Goal: Task Accomplishment & Management: Manage account settings

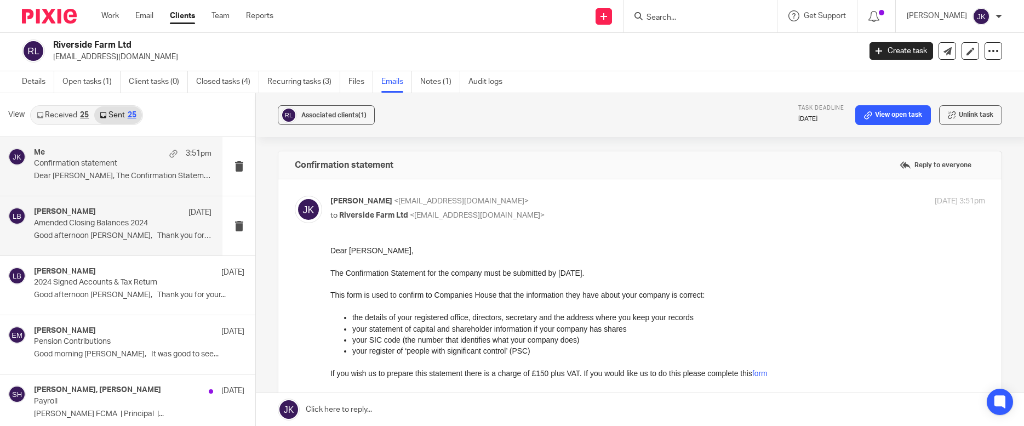
click at [98, 214] on div "Lory Baker 13 Aug" at bounding box center [123, 212] width 178 height 11
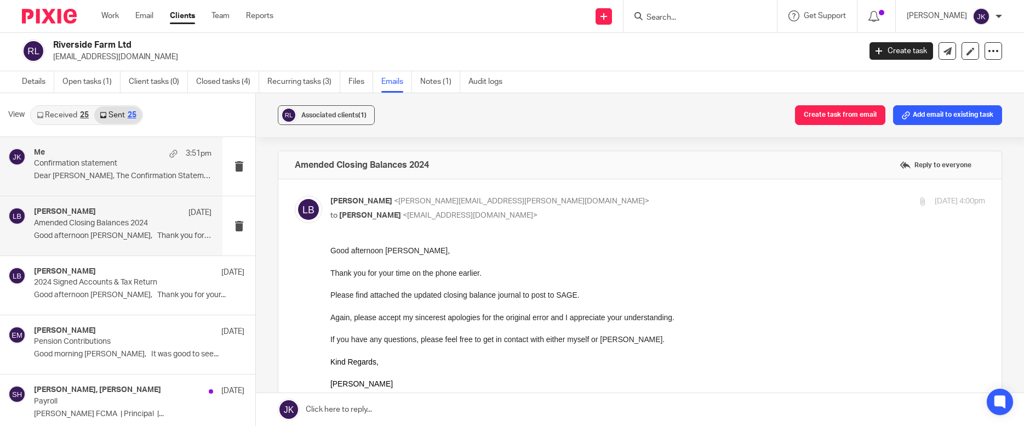
click at [115, 188] on div "Me 3:51pm Confirmation statement Dear Susan, The Confirmation Statement for..." at bounding box center [111, 166] width 222 height 59
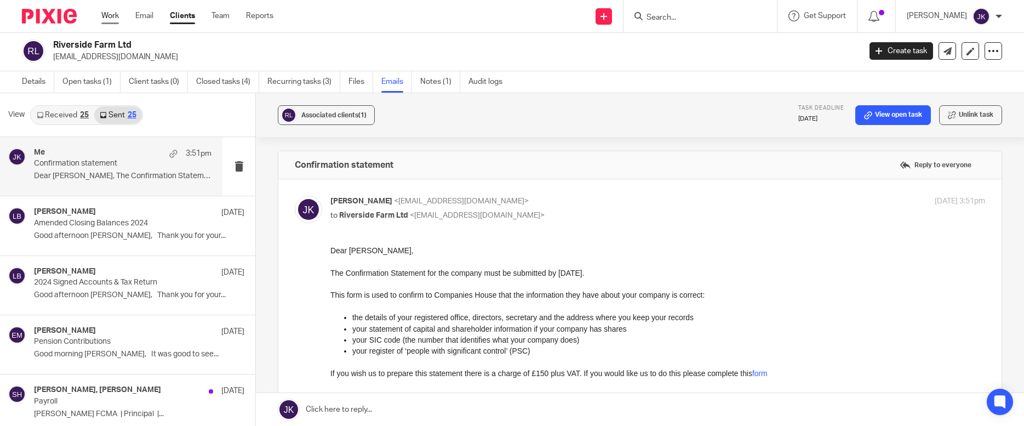
click at [109, 17] on link "Work" at bounding box center [110, 15] width 18 height 11
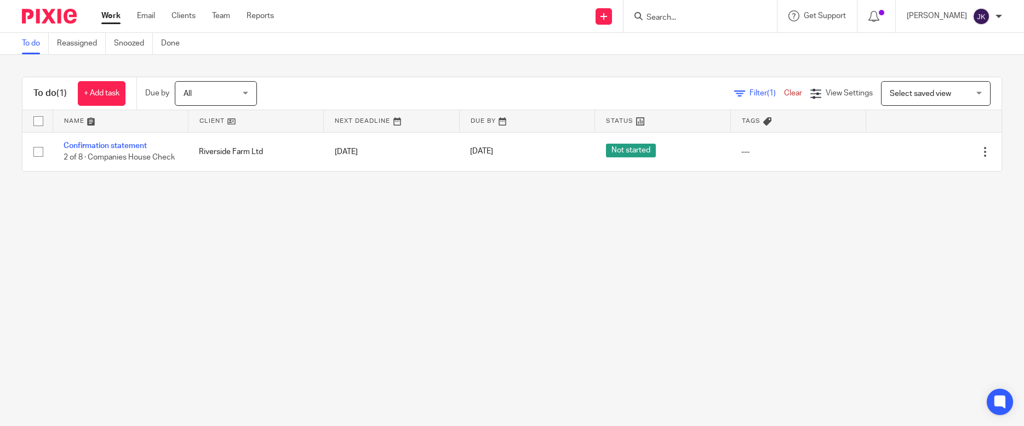
click at [111, 15] on link "Work" at bounding box center [110, 15] width 19 height 11
click at [688, 15] on input "Search" at bounding box center [694, 18] width 99 height 10
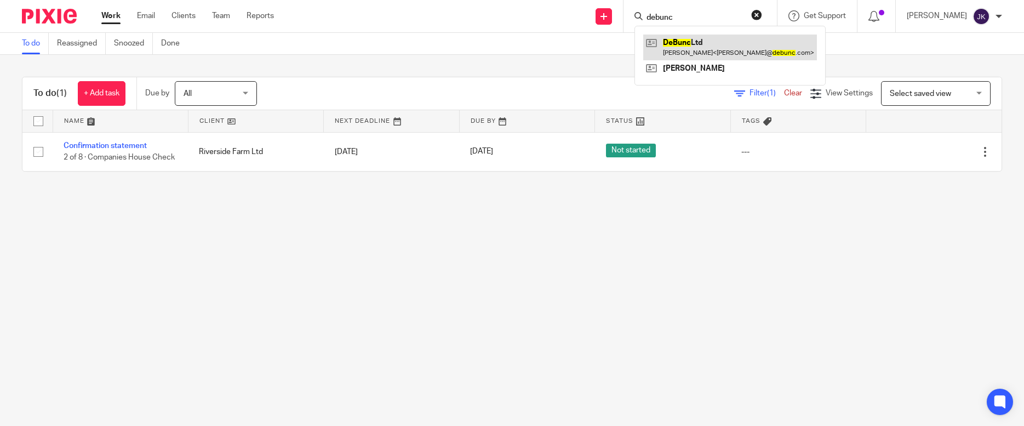
type input "debunc"
click at [677, 40] on link at bounding box center [730, 47] width 174 height 25
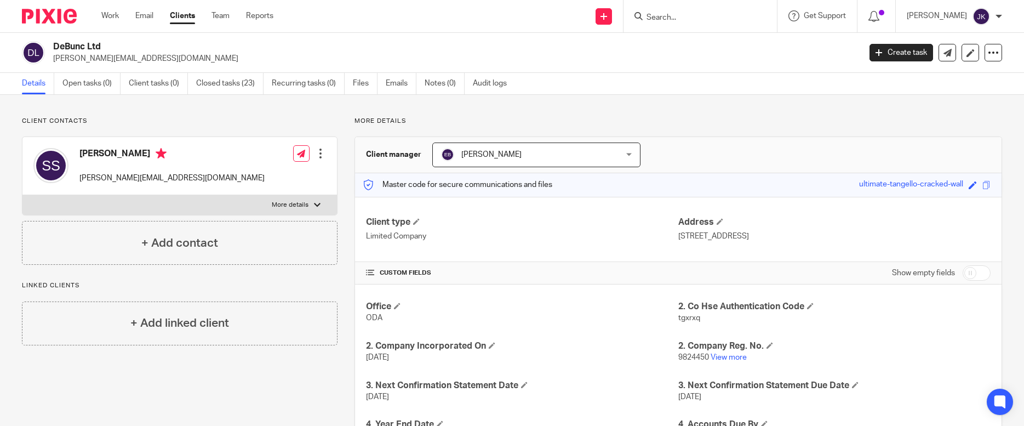
click at [724, 21] on input "Search" at bounding box center [694, 18] width 99 height 10
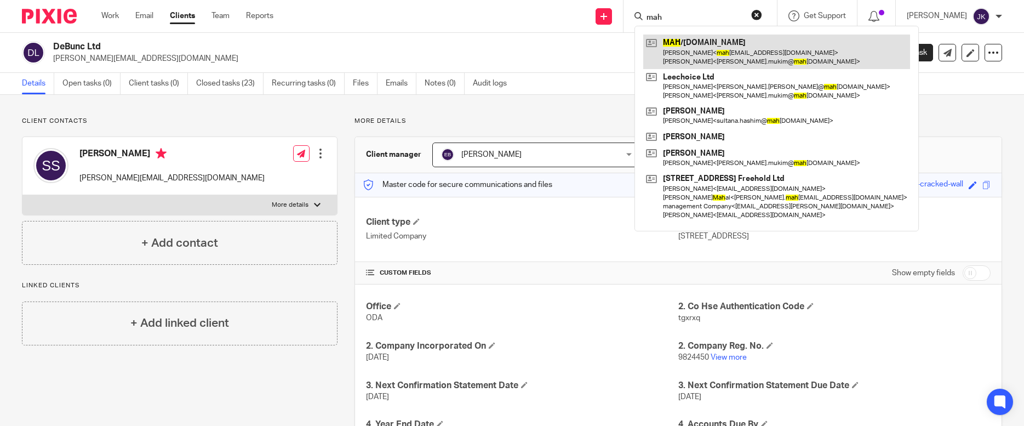
type input "mah"
click at [710, 38] on link at bounding box center [776, 52] width 267 height 34
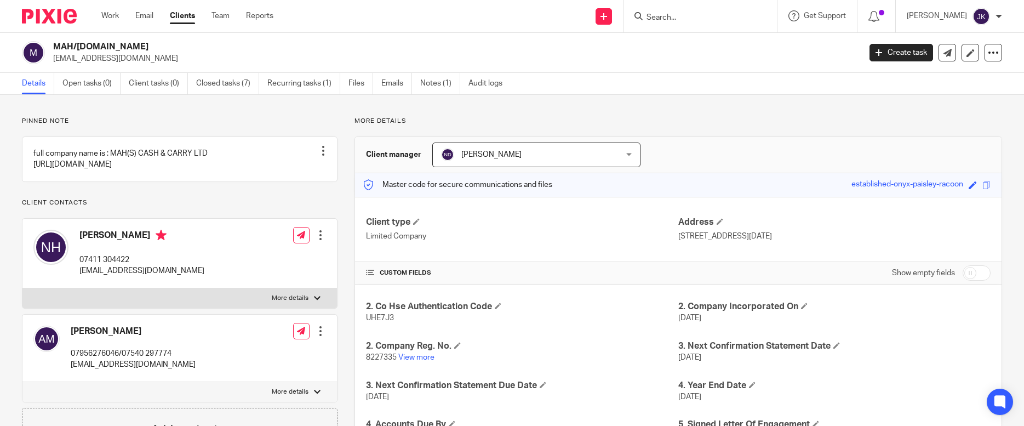
drag, startPoint x: 150, startPoint y: 47, endPoint x: 51, endPoint y: 43, distance: 98.7
click at [51, 43] on div "MAH/Leechoice.Ltd abdul.mukim@mahs.co.uk" at bounding box center [437, 52] width 831 height 23
click at [185, 47] on h2 "MAH/[DOMAIN_NAME]" at bounding box center [373, 47] width 640 height 12
click at [432, 78] on link "Notes (1)" at bounding box center [440, 83] width 40 height 21
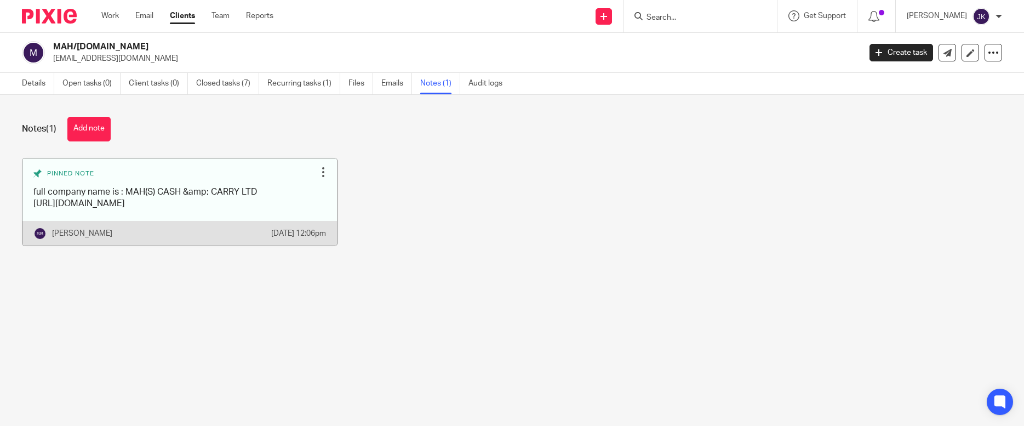
click at [318, 173] on div at bounding box center [323, 172] width 11 height 11
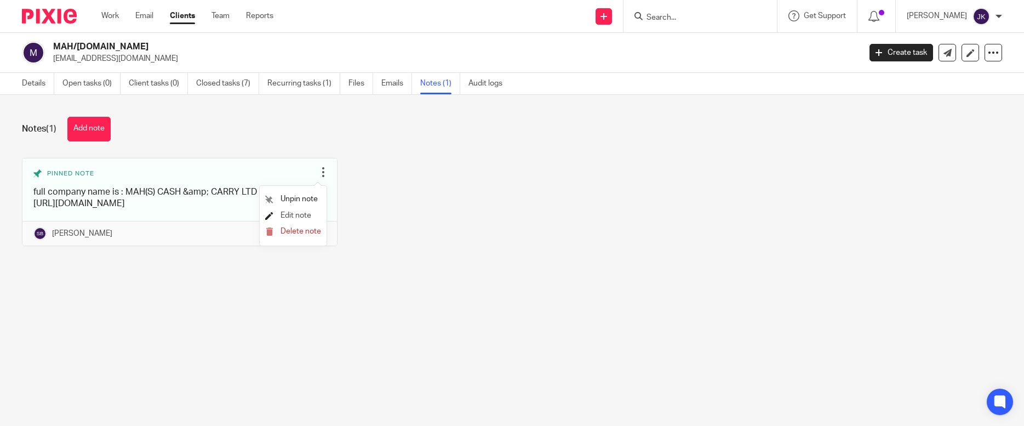
click at [284, 218] on span "Edit note" at bounding box center [296, 215] width 31 height 8
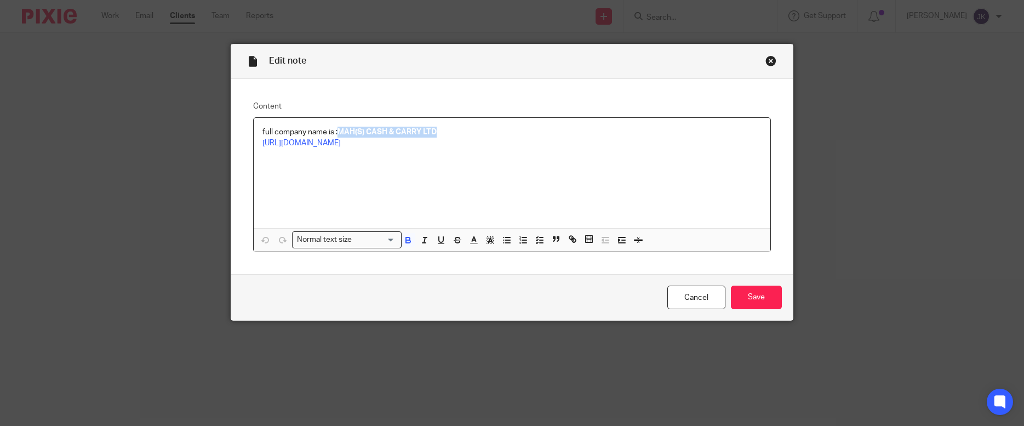
drag, startPoint x: 447, startPoint y: 130, endPoint x: 337, endPoint y: 129, distance: 110.1
click at [337, 129] on p "full company name is : MAH(S) CASH & CARRY LTD" at bounding box center [512, 132] width 500 height 11
copy strong "MAH(S) CASH & CARRY LTD"
click at [708, 302] on link "Cancel" at bounding box center [696, 297] width 58 height 24
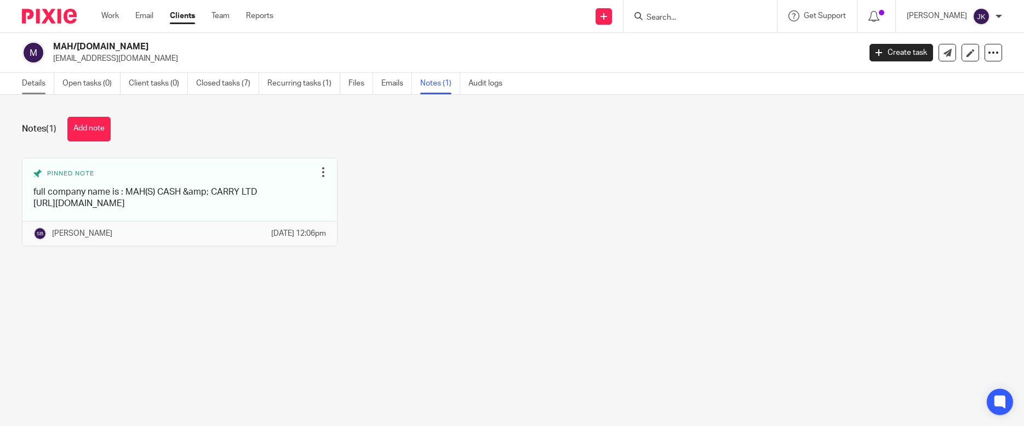
click at [43, 88] on link "Details" at bounding box center [38, 83] width 32 height 21
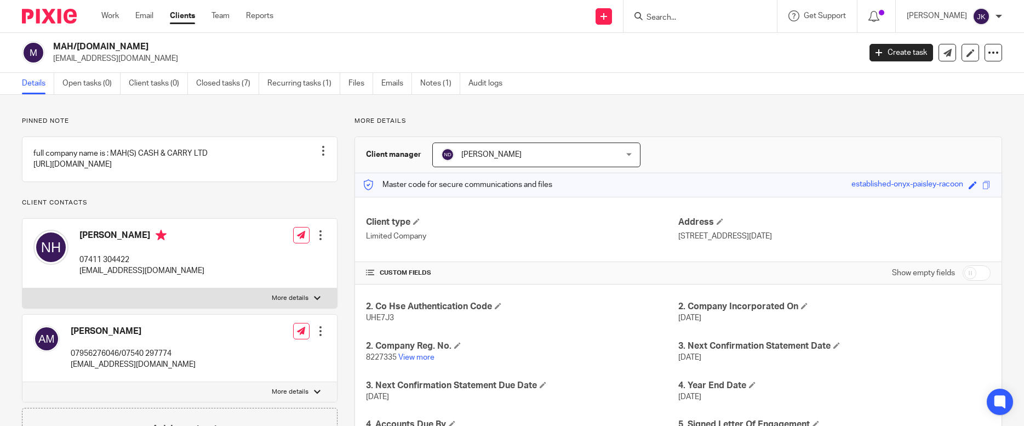
click at [655, 23] on form at bounding box center [703, 16] width 117 height 14
click at [661, 18] on input "Search" at bounding box center [694, 18] width 99 height 10
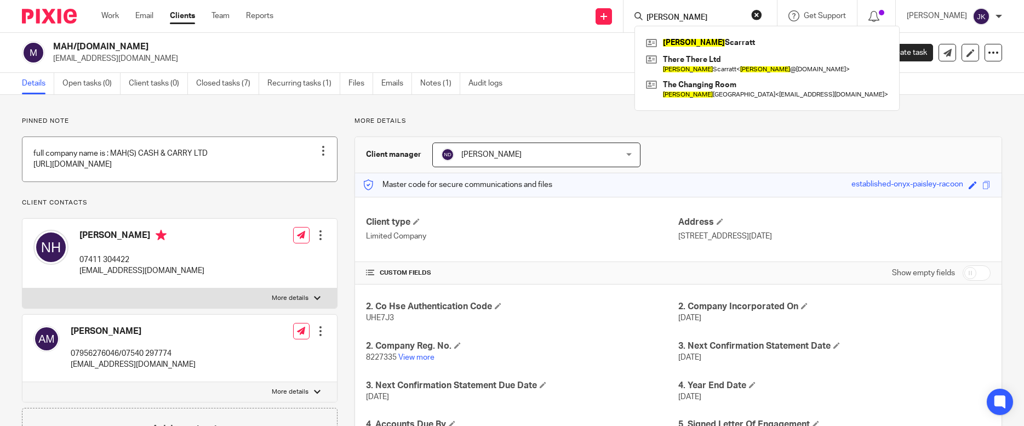
type input "[PERSON_NAME]"
drag, startPoint x: 697, startPoint y: 21, endPoint x: 668, endPoint y: 20, distance: 28.5
click at [668, 20] on input "[PERSON_NAME]" at bounding box center [694, 18] width 99 height 10
drag, startPoint x: 668, startPoint y: 20, endPoint x: 610, endPoint y: 19, distance: 58.6
click at [610, 19] on div "Send new email Create task Add client [PERSON_NAME] There There Ltd [PERSON_NAM…" at bounding box center [657, 16] width 734 height 32
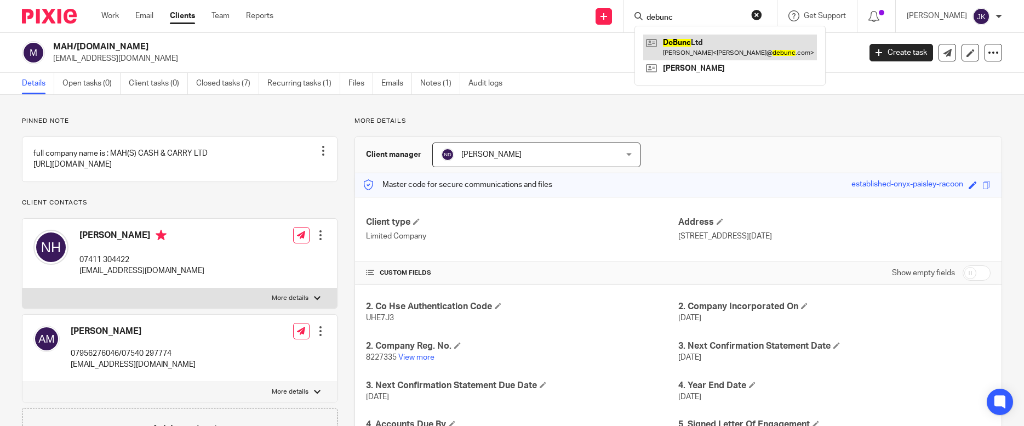
type input "debunc"
click at [676, 37] on link at bounding box center [730, 47] width 174 height 25
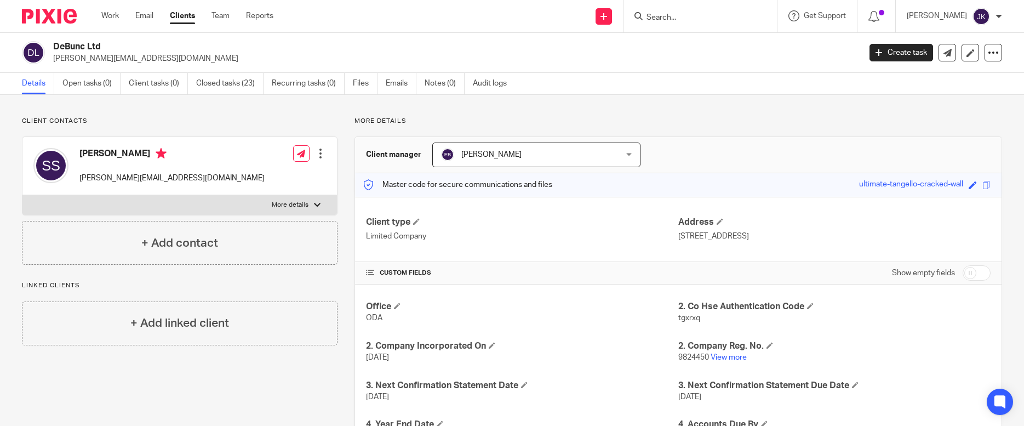
click at [645, 19] on input "Search" at bounding box center [694, 18] width 99 height 10
type input "joanne mcmo"
click at [121, 23] on div "Work Email Clients Team Reports Work Email Clients Team Reports Settings" at bounding box center [189, 16] width 199 height 32
click at [118, 15] on link "Work" at bounding box center [110, 15] width 18 height 11
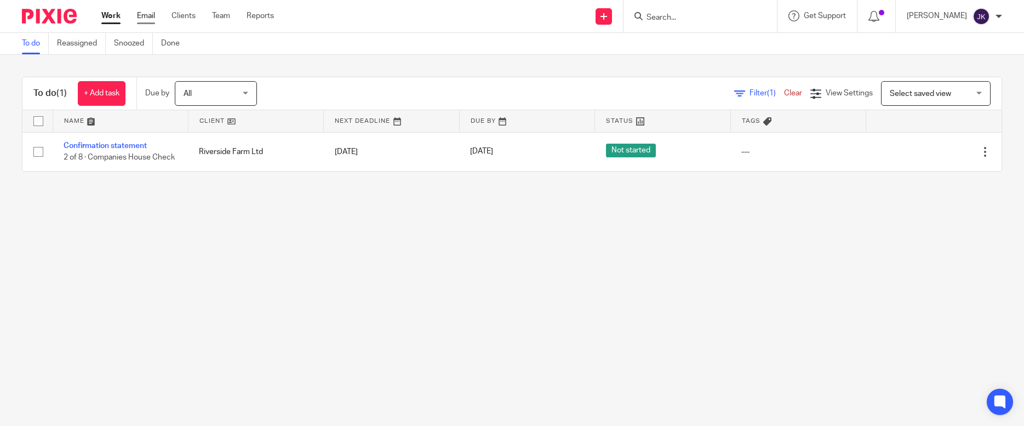
click at [152, 18] on link "Email" at bounding box center [146, 15] width 18 height 11
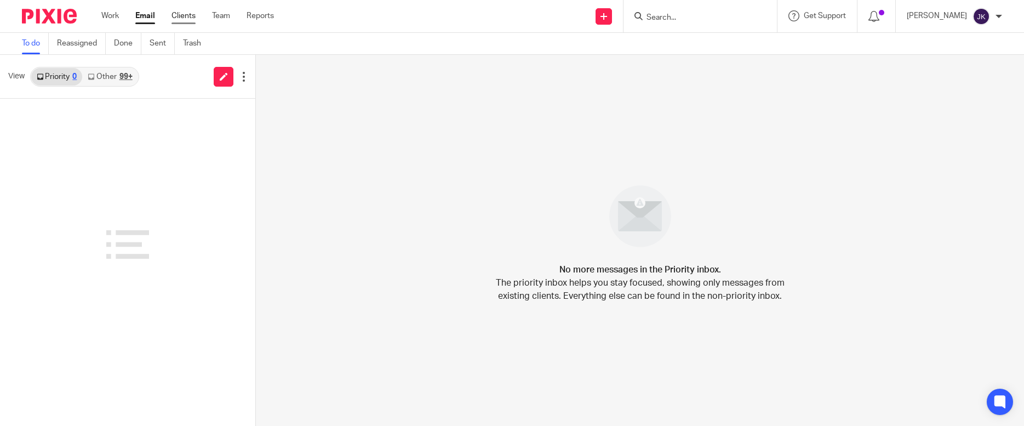
click at [187, 14] on link "Clients" at bounding box center [183, 15] width 24 height 11
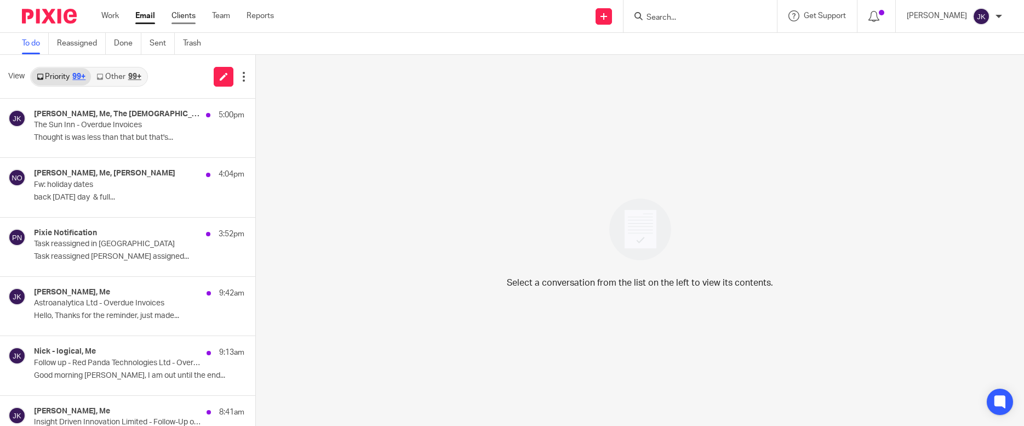
click at [182, 18] on link "Clients" at bounding box center [183, 15] width 24 height 11
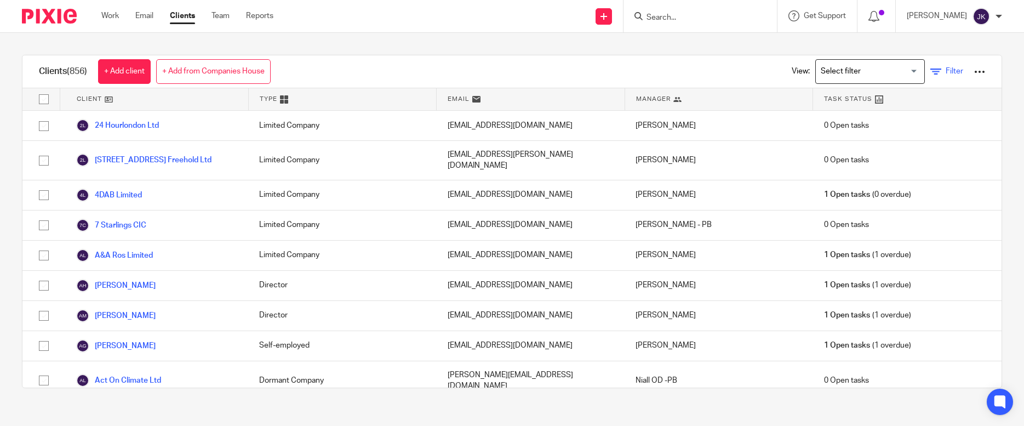
click at [946, 70] on span "Filter" at bounding box center [955, 71] width 18 height 8
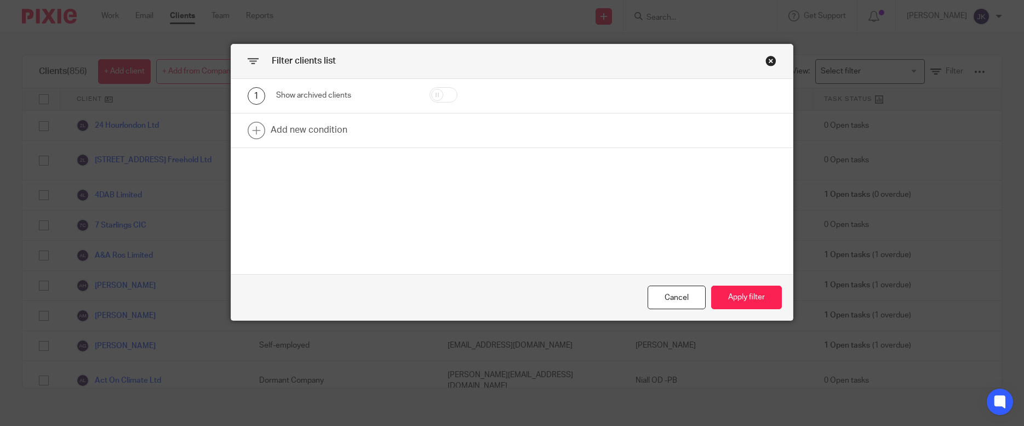
click at [435, 90] on input "checkbox" at bounding box center [444, 94] width 28 height 15
checkbox input "true"
click at [764, 307] on button "Apply filter" at bounding box center [746, 297] width 71 height 24
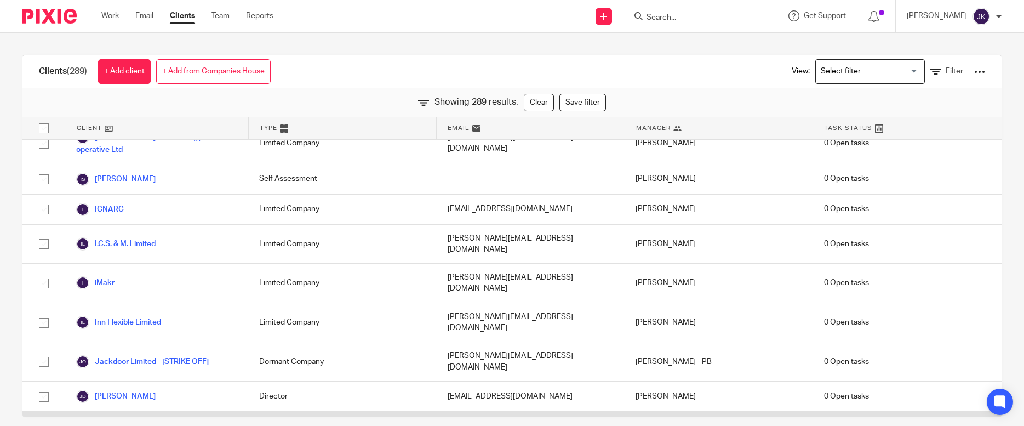
scroll to position [3178, 0]
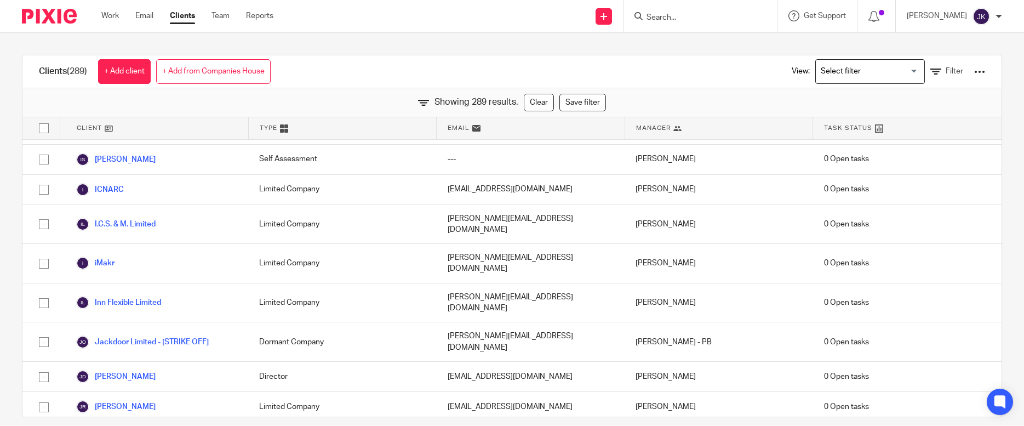
click at [701, 15] on input "Search" at bounding box center [694, 18] width 99 height 10
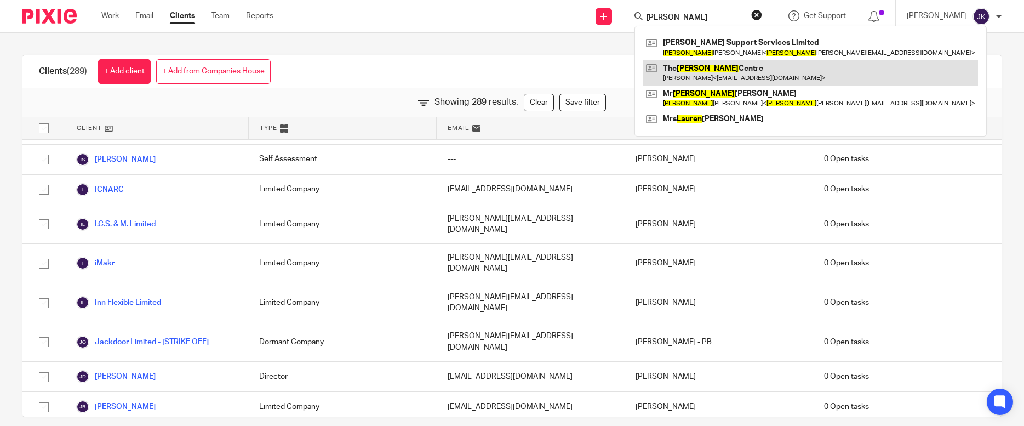
type input "laurence"
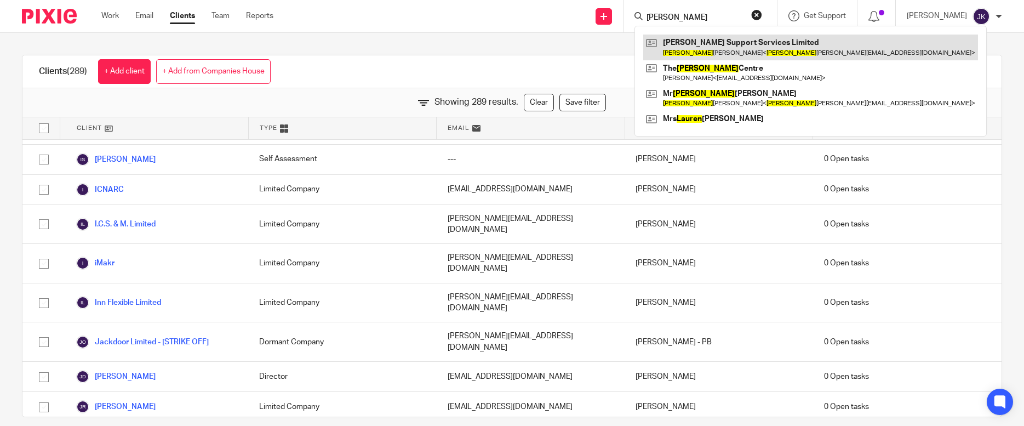
click at [695, 42] on link at bounding box center [810, 47] width 335 height 25
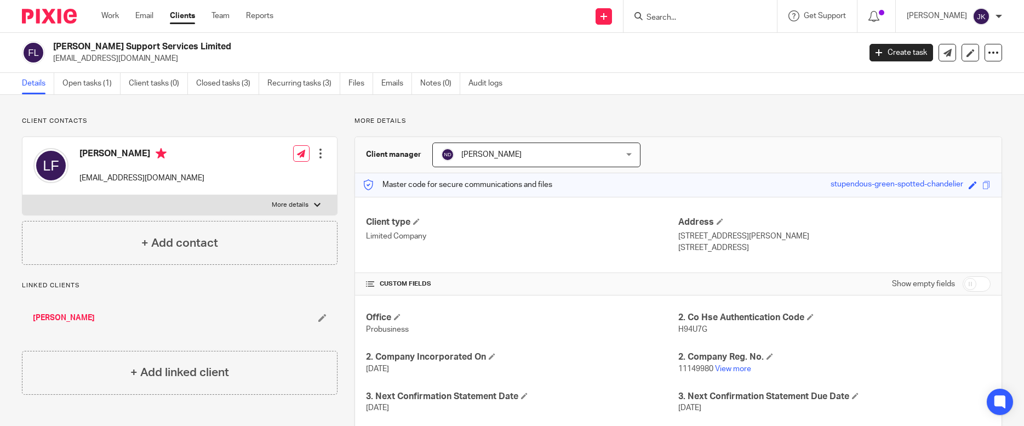
click at [163, 149] on h4 "Laurence Fowler-Stevens" at bounding box center [141, 155] width 125 height 14
click at [99, 87] on link "Open tasks (1)" at bounding box center [91, 83] width 58 height 21
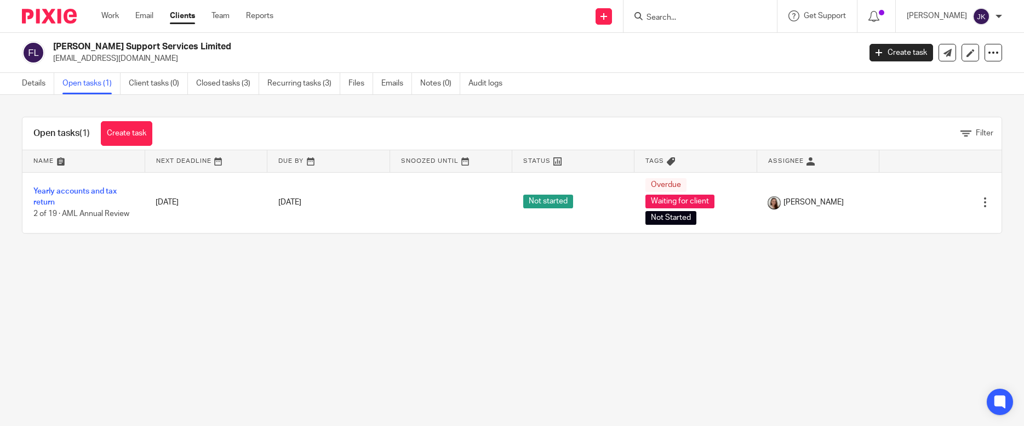
click at [646, 18] on input "Search" at bounding box center [694, 18] width 99 height 10
type input "mcmorrin"
drag, startPoint x: 708, startPoint y: 16, endPoint x: 595, endPoint y: 18, distance: 112.9
click at [585, 9] on div "Send new email Create task Add client mcmorrin No results found. Try searching …" at bounding box center [657, 16] width 734 height 32
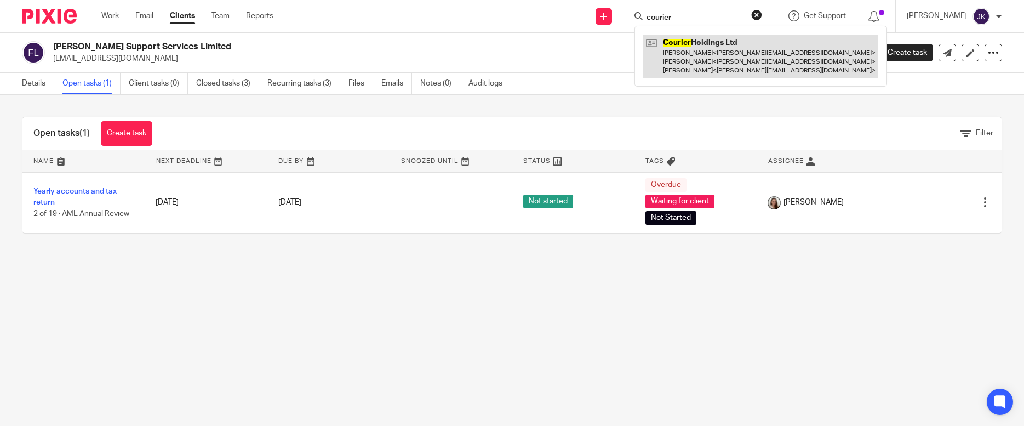
type input "courier"
click at [675, 51] on link at bounding box center [760, 56] width 235 height 43
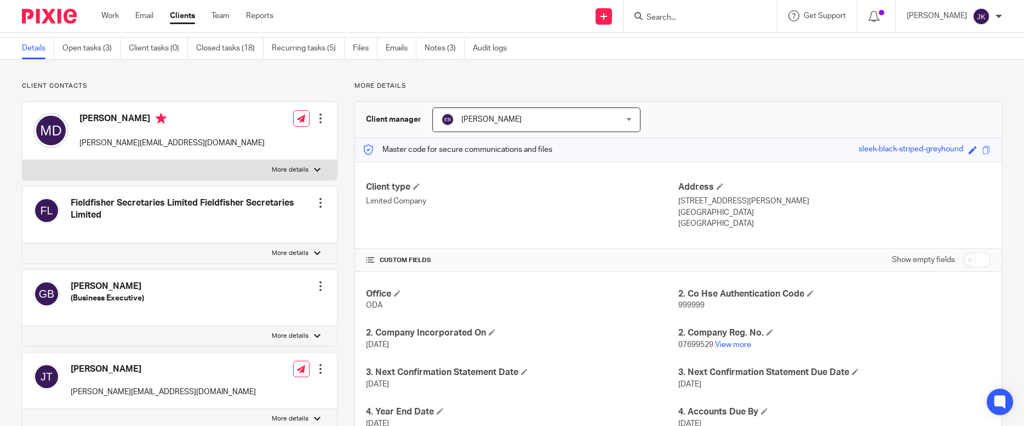
scroll to position [55, 0]
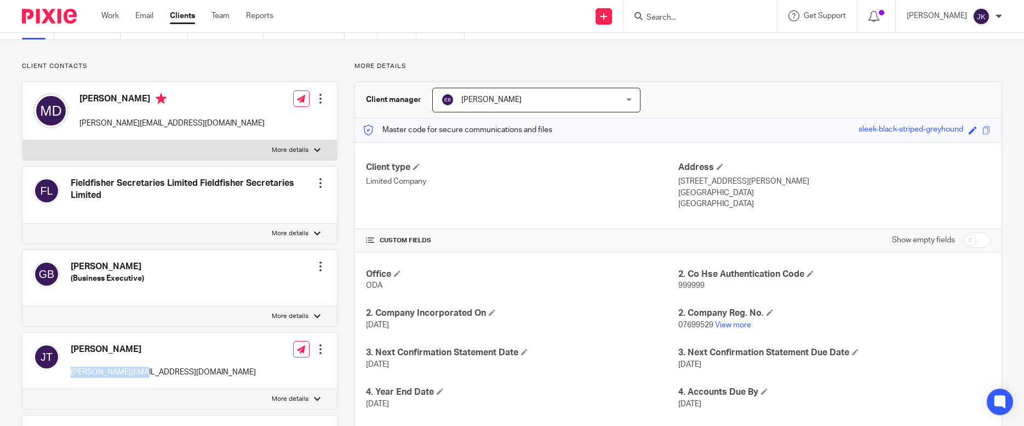
drag, startPoint x: 148, startPoint y: 371, endPoint x: 71, endPoint y: 371, distance: 76.7
click at [71, 371] on div "[PERSON_NAME] [PERSON_NAME][EMAIL_ADDRESS][DOMAIN_NAME] Edit contact Create cli…" at bounding box center [179, 361] width 314 height 56
copy p "[PERSON_NAME][EMAIL_ADDRESS][DOMAIN_NAME]"
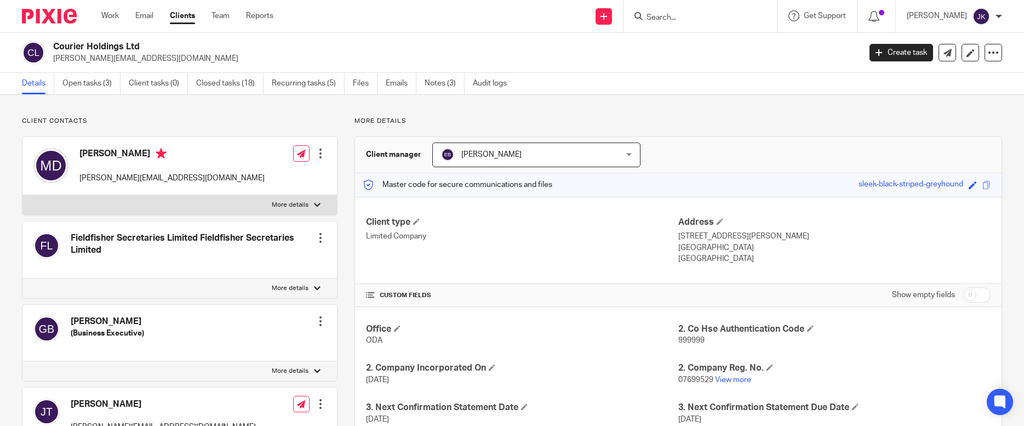
click at [661, 22] on input "Search" at bounding box center [694, 18] width 99 height 10
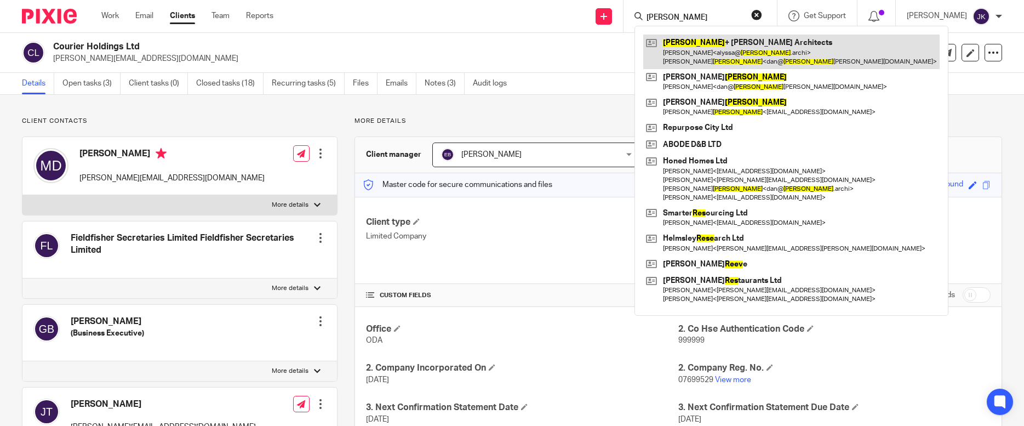
type input "rees"
click at [676, 45] on link at bounding box center [791, 52] width 296 height 34
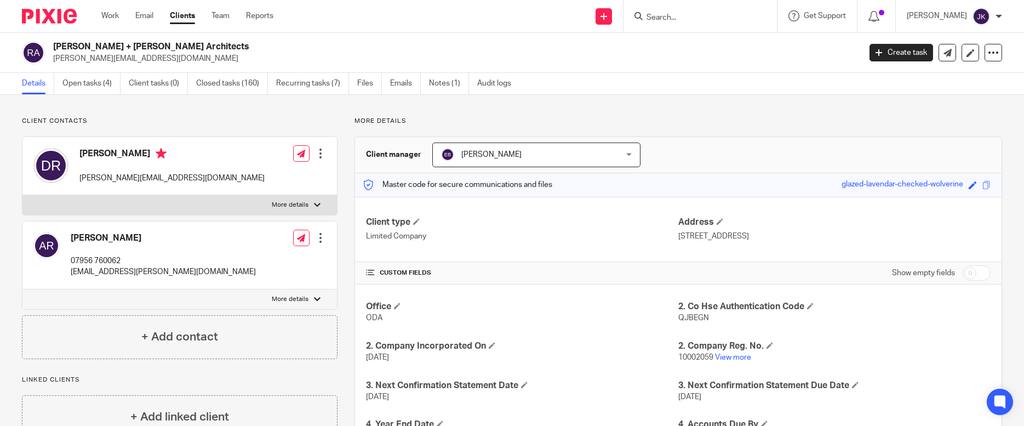
click at [653, 15] on input "Search" at bounding box center [694, 18] width 99 height 10
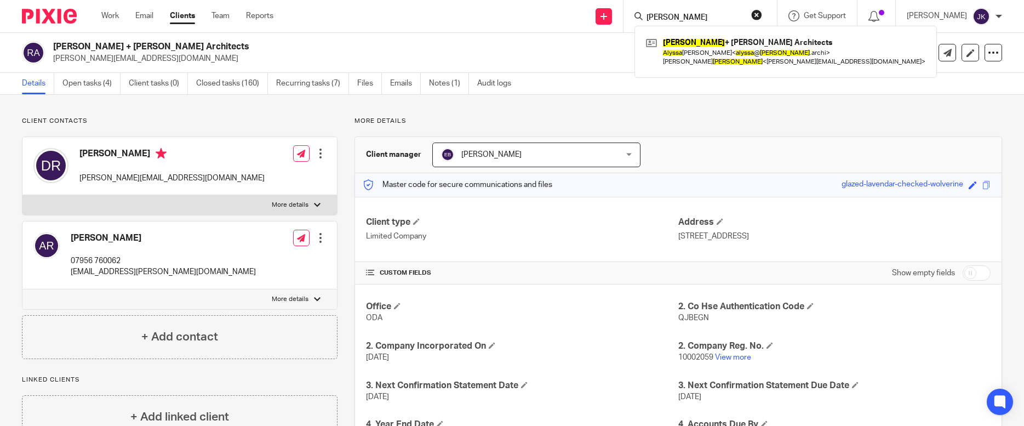
type input "alyssa rees"
drag, startPoint x: 675, startPoint y: 14, endPoint x: 575, endPoint y: 5, distance: 100.6
click at [575, 5] on div "Send new email Create task Add client alyssa rees Rees + Lee Architects Alyssa …" at bounding box center [657, 16] width 734 height 32
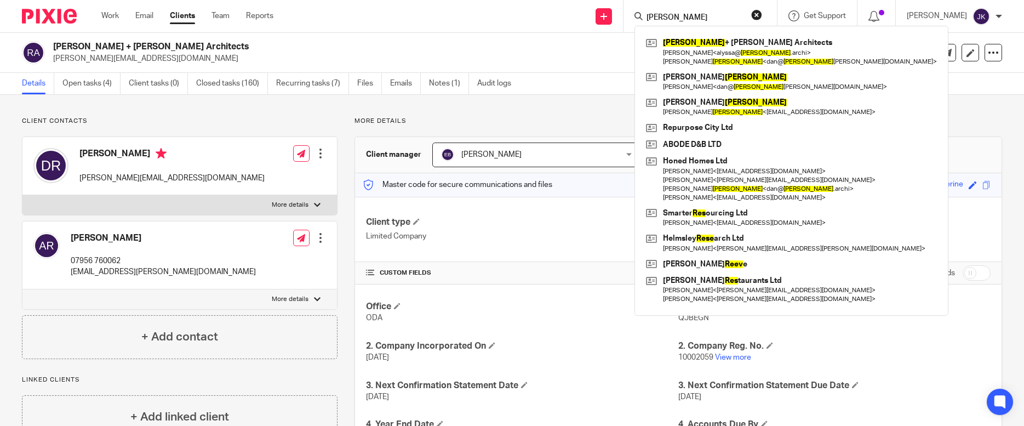
type input "rees"
drag, startPoint x: 667, startPoint y: 17, endPoint x: 566, endPoint y: 10, distance: 101.0
click at [566, 10] on div "Send new email Create task Add client rees Rees + Lee Architects Alyssa Rossi <…" at bounding box center [657, 16] width 734 height 32
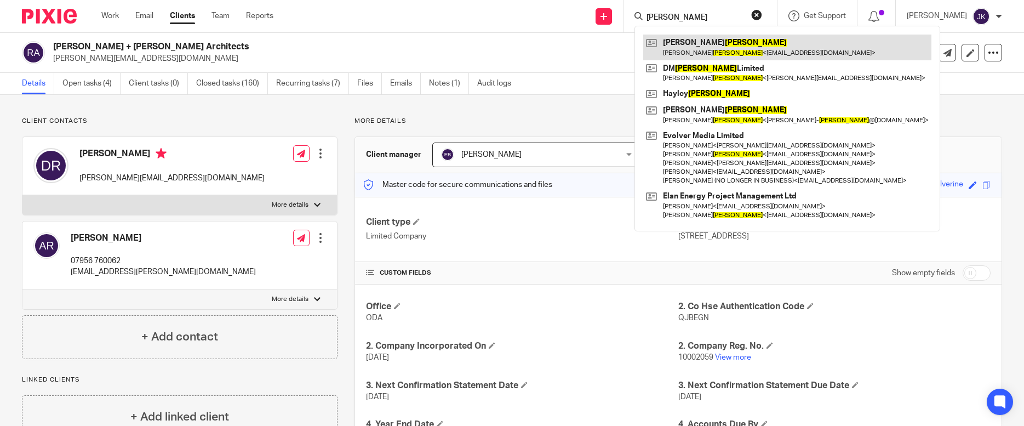
type input "barker"
click at [655, 43] on link at bounding box center [787, 47] width 288 height 25
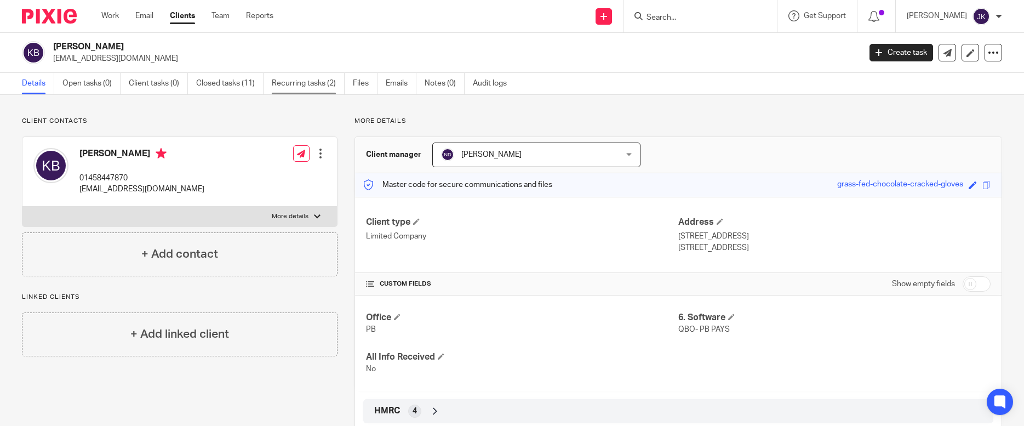
click at [272, 82] on link "Recurring tasks (2)" at bounding box center [308, 83] width 73 height 21
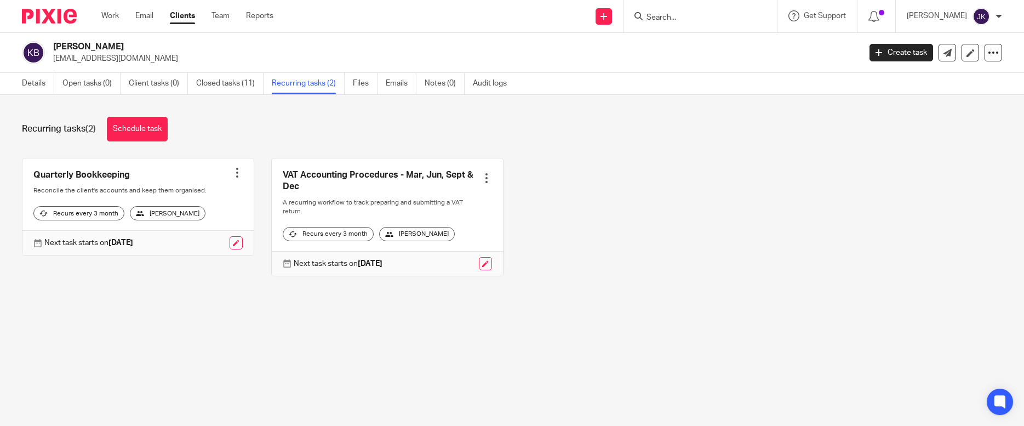
click at [654, 367] on main "Kevin Barker kevinpbarker@hotmail.co.uk Create task Update from Companies House…" at bounding box center [512, 213] width 1024 height 426
click at [126, 330] on main "Kevin Barker kevinpbarker@hotmail.co.uk Create task Update from Companies House…" at bounding box center [512, 213] width 1024 height 426
click at [676, 20] on input "Search" at bounding box center [694, 18] width 99 height 10
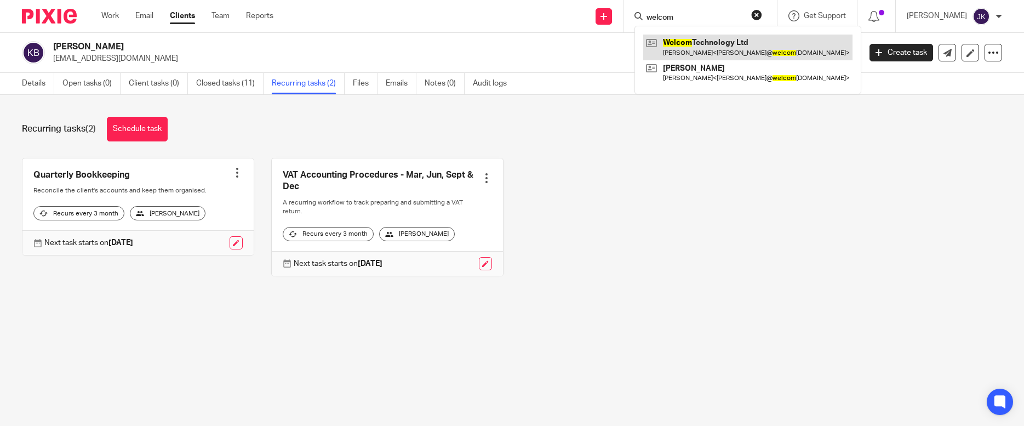
type input "welcom"
click at [678, 44] on link at bounding box center [747, 47] width 209 height 25
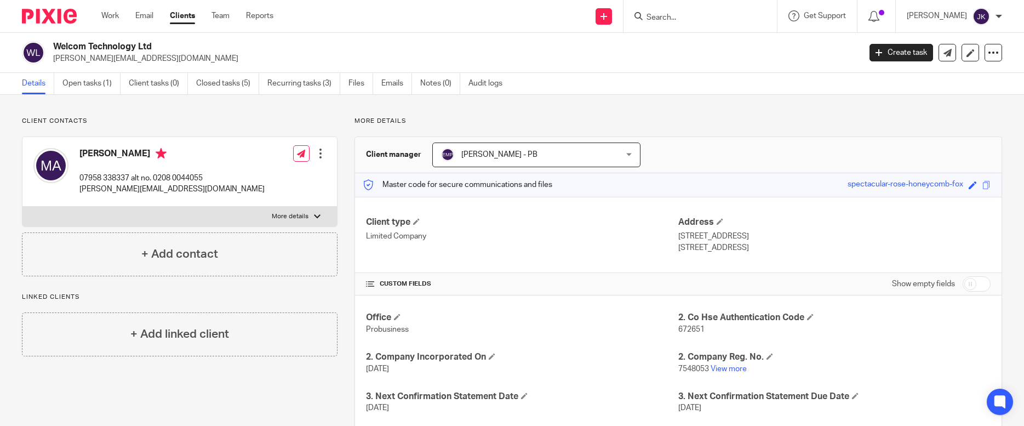
click at [153, 128] on div "Client contacts Michael Allen 07958 338337 alt no. 0208 0044055 mike@welcomtech…" at bounding box center [180, 196] width 316 height 159
click at [89, 84] on link "Open tasks (1)" at bounding box center [91, 83] width 58 height 21
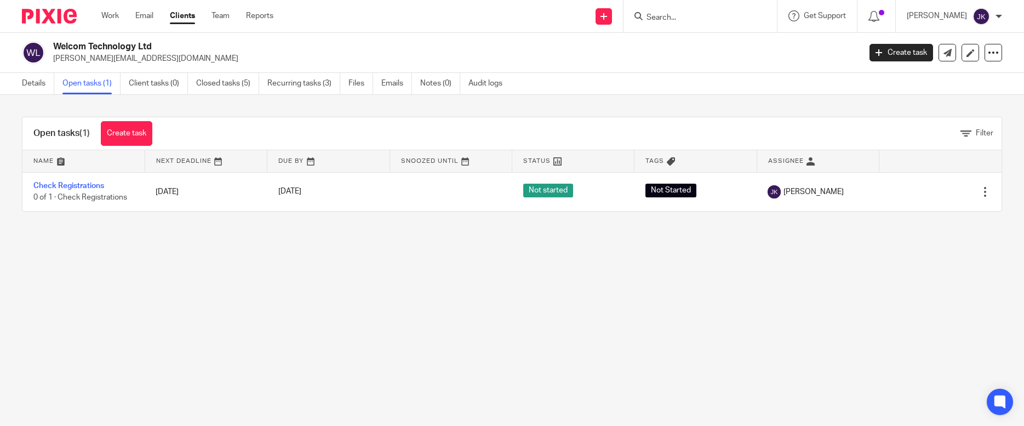
click at [420, 77] on ul "Details Open tasks (1) Client tasks (0) Closed tasks (5) Recurring tasks (3) Fi…" at bounding box center [270, 83] width 497 height 21
click at [401, 79] on link "Emails" at bounding box center [396, 83] width 31 height 21
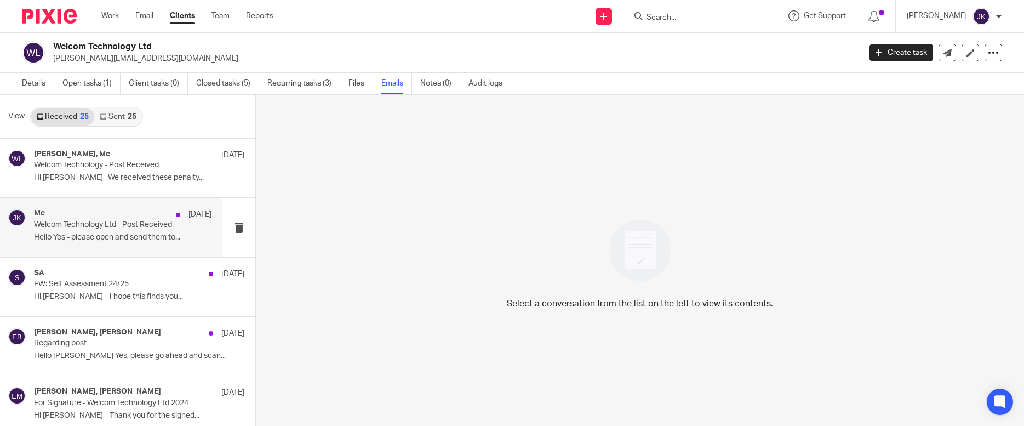
click at [142, 219] on div "Me 22 Aug" at bounding box center [123, 214] width 178 height 11
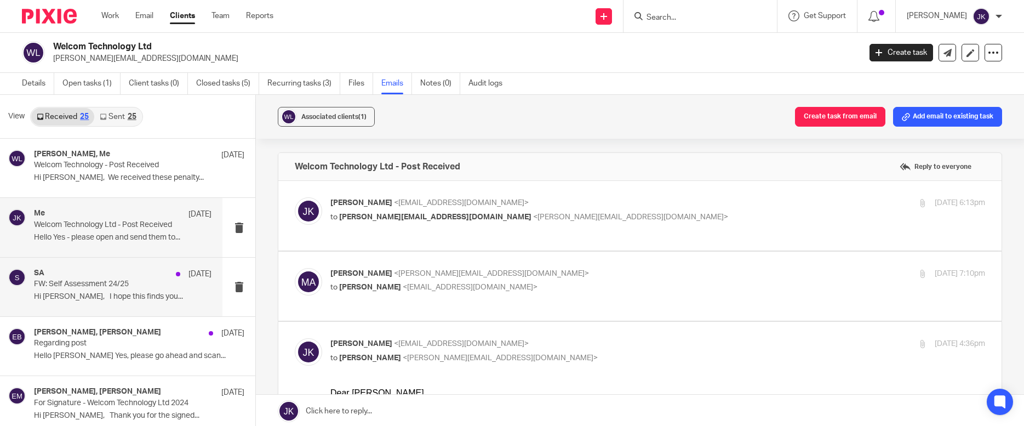
click at [123, 273] on div "SA 29 Jul" at bounding box center [123, 273] width 178 height 11
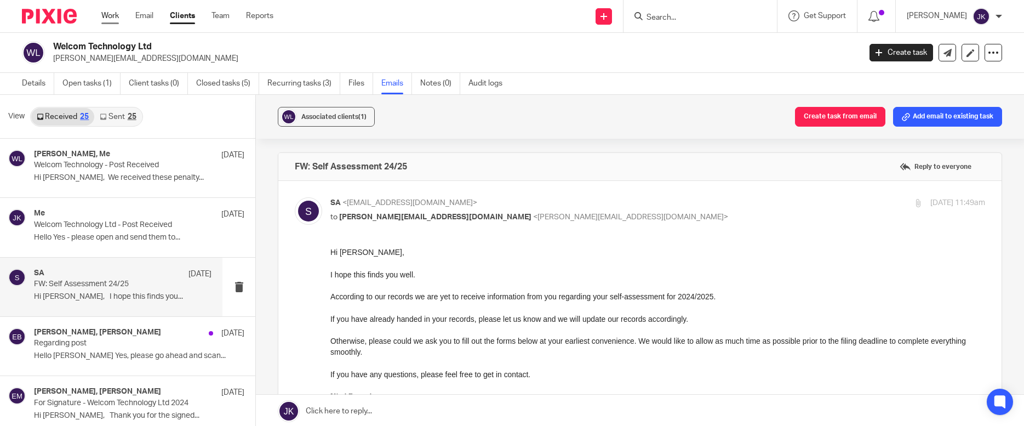
click at [112, 12] on link "Work" at bounding box center [110, 15] width 18 height 11
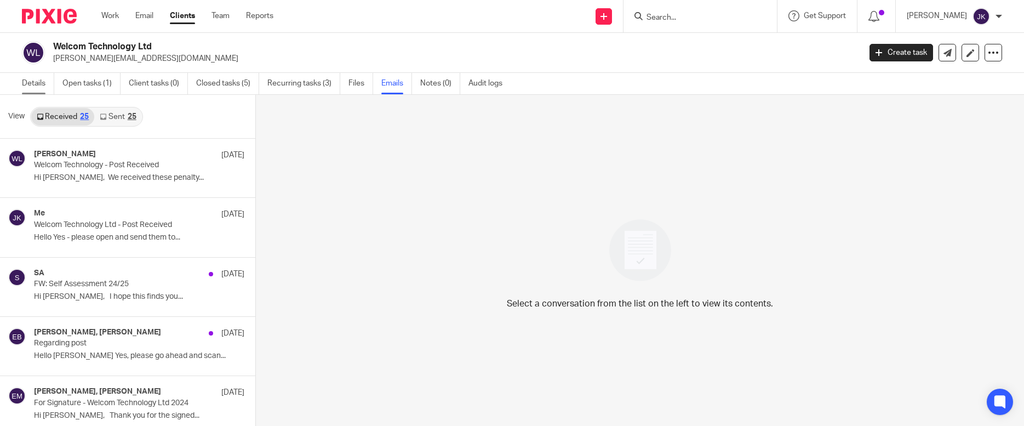
click at [48, 80] on link "Details" at bounding box center [38, 83] width 32 height 21
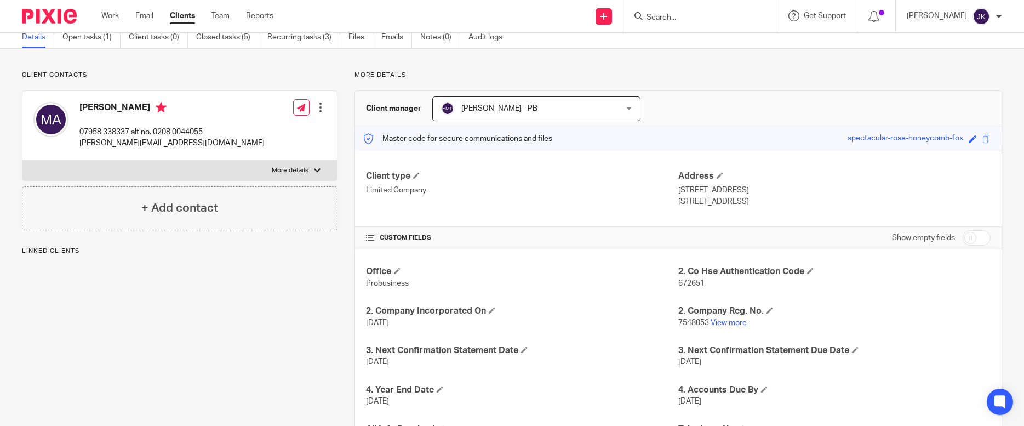
scroll to position [110, 0]
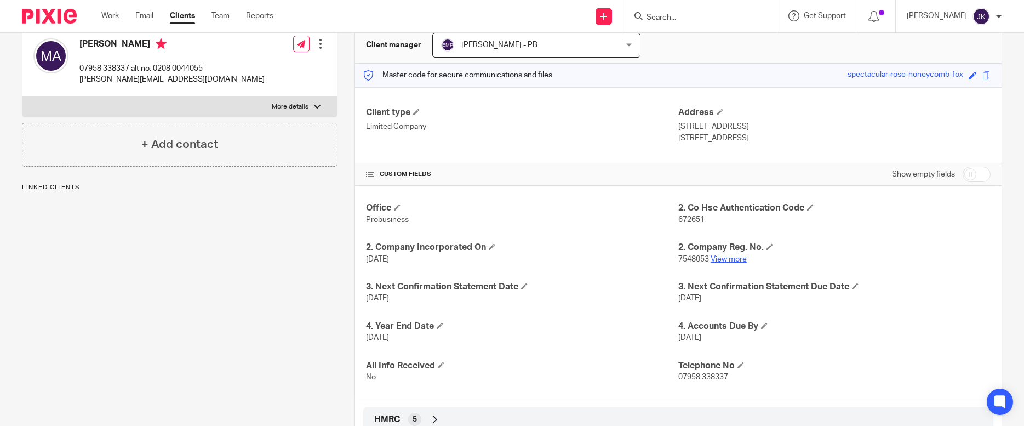
click at [714, 261] on link "View more" at bounding box center [729, 259] width 36 height 8
